Goal: Task Accomplishment & Management: Manage account settings

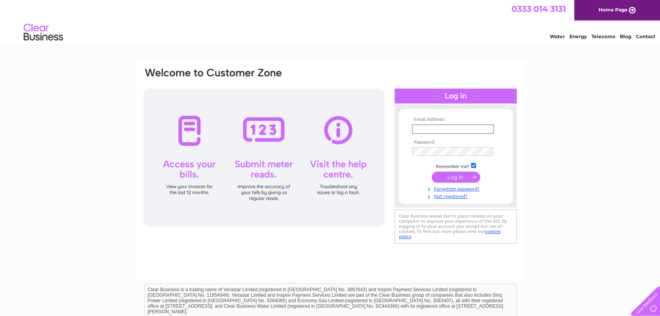
click at [427, 129] on input "text" at bounding box center [453, 128] width 82 height 9
type input "forbes.falconer@gmail.com"
click at [431, 172] on input "submit" at bounding box center [455, 177] width 48 height 11
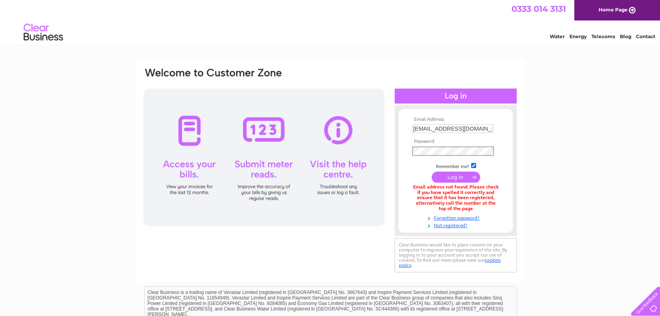
click at [431, 172] on input "submit" at bounding box center [455, 177] width 48 height 11
